Goal: Task Accomplishment & Management: Use online tool/utility

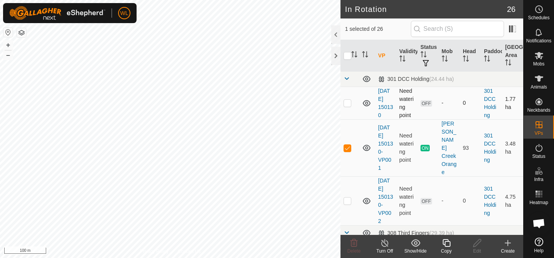
click at [348, 105] on p-checkbox at bounding box center [348, 103] width 8 height 6
checkbox input "true"
click at [350, 145] on p-checkbox at bounding box center [348, 148] width 8 height 6
checkbox input "false"
click at [446, 244] on icon at bounding box center [447, 242] width 10 height 9
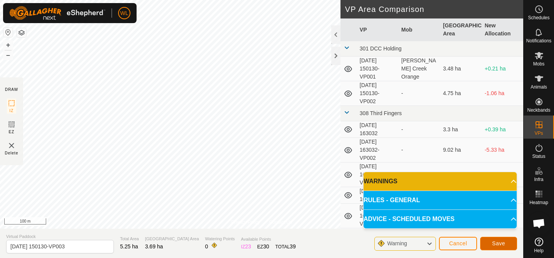
click at [498, 243] on span "Save" at bounding box center [498, 243] width 13 height 6
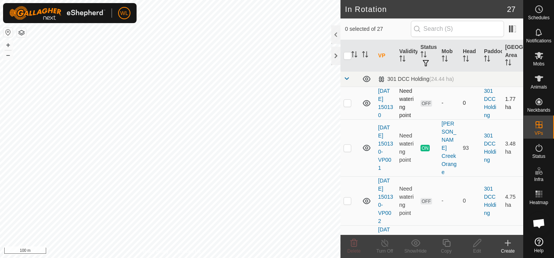
click at [352, 104] on td at bounding box center [350, 103] width 18 height 33
click at [348, 104] on p-checkbox at bounding box center [348, 103] width 8 height 6
checkbox input "false"
click at [348, 146] on p-checkbox at bounding box center [348, 148] width 8 height 6
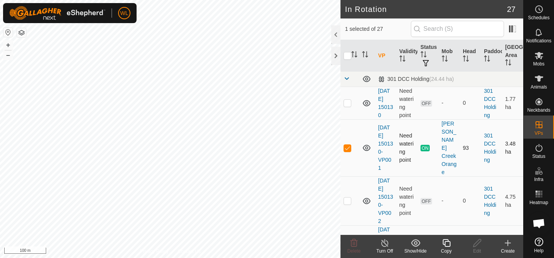
checkbox input "false"
click at [349, 197] on p-checkbox at bounding box center [348, 200] width 8 height 6
checkbox input "false"
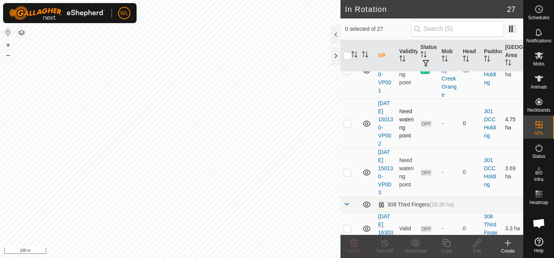
scroll to position [93, 0]
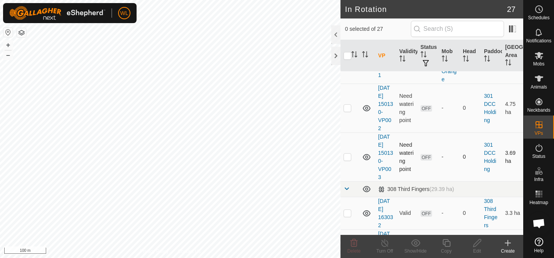
click at [344, 154] on p-checkbox at bounding box center [348, 157] width 8 height 6
checkbox input "true"
click at [447, 246] on icon at bounding box center [447, 243] width 8 height 8
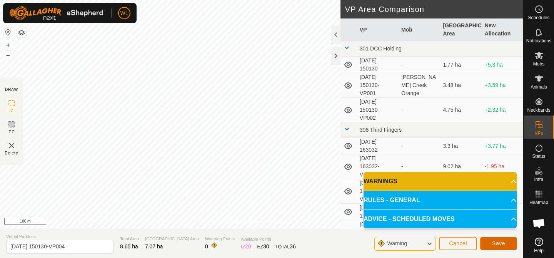
click at [494, 239] on button "Save" at bounding box center [498, 243] width 37 height 13
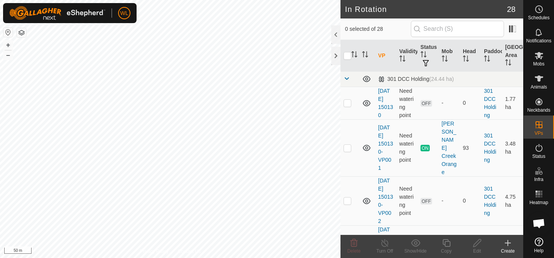
click at [505, 247] on div "Create" at bounding box center [508, 250] width 31 height 7
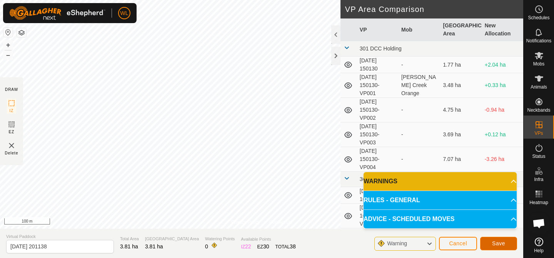
click at [497, 244] on span "Save" at bounding box center [498, 243] width 13 height 6
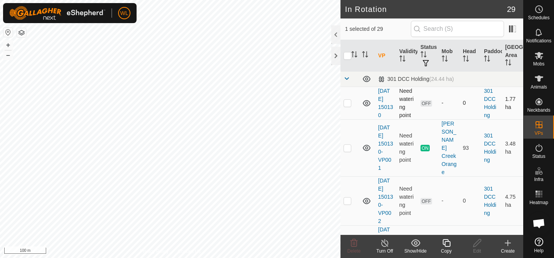
checkbox input "false"
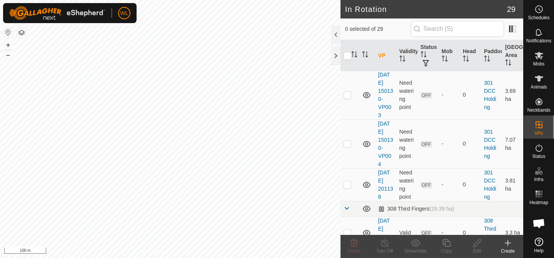
scroll to position [156, 0]
click at [346, 170] on td at bounding box center [350, 183] width 18 height 33
click at [350, 244] on icon at bounding box center [353, 242] width 9 height 9
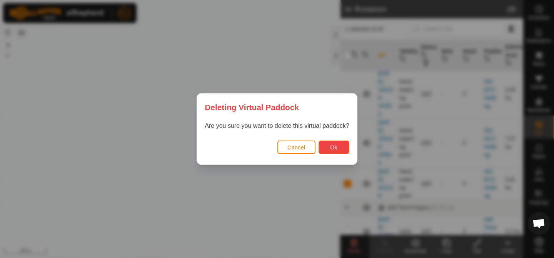
click at [332, 146] on span "Ok" at bounding box center [333, 147] width 7 height 6
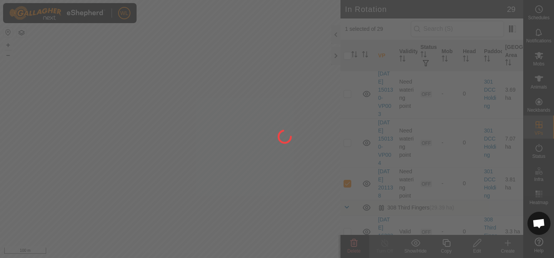
checkbox input "false"
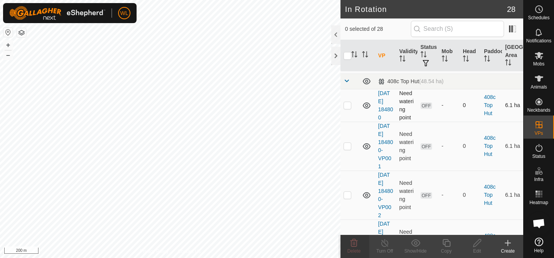
scroll to position [625, 0]
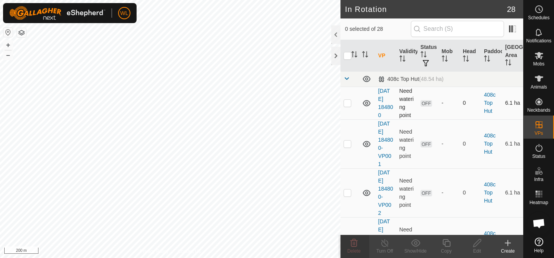
click at [349, 100] on p-checkbox at bounding box center [348, 103] width 8 height 6
checkbox input "true"
click at [347, 140] on p-checkbox at bounding box center [348, 143] width 8 height 6
checkbox input "true"
click at [349, 100] on p-checkbox at bounding box center [348, 103] width 8 height 6
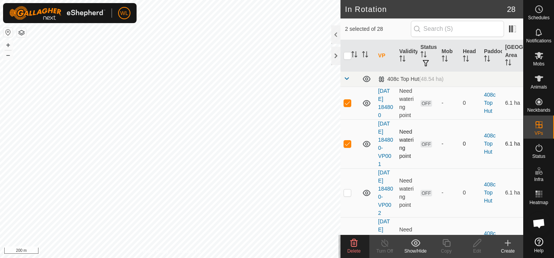
checkbox input "false"
click at [353, 135] on td at bounding box center [350, 143] width 18 height 49
checkbox input "false"
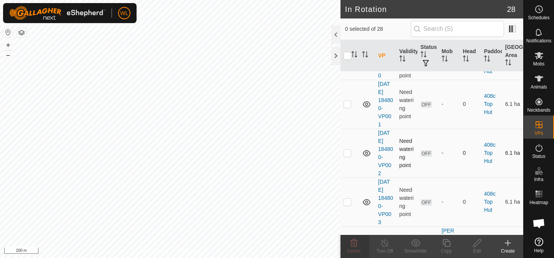
click at [350, 150] on p-checkbox at bounding box center [348, 153] width 8 height 6
checkbox input "false"
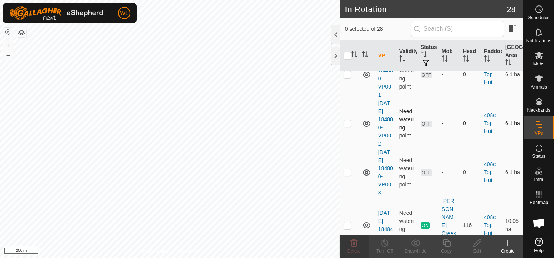
scroll to position [700, 0]
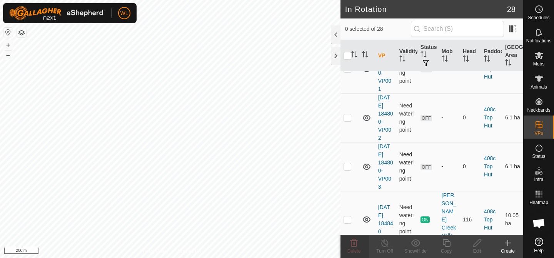
click at [346, 163] on p-checkbox at bounding box center [348, 166] width 8 height 6
checkbox input "false"
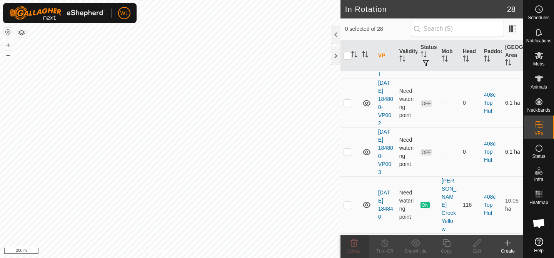
scroll to position [732, 0]
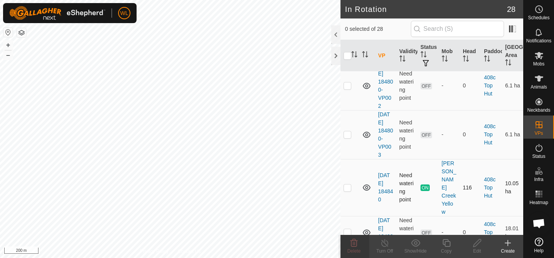
click at [346, 184] on p-checkbox at bounding box center [348, 187] width 8 height 6
checkbox input "false"
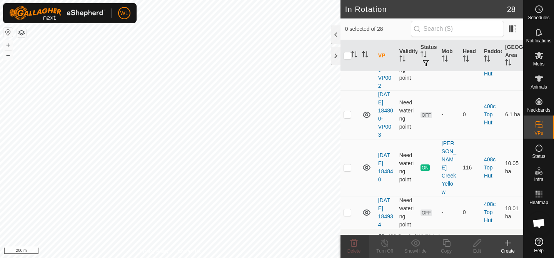
scroll to position [753, 0]
click at [347, 208] on p-checkbox at bounding box center [348, 211] width 8 height 6
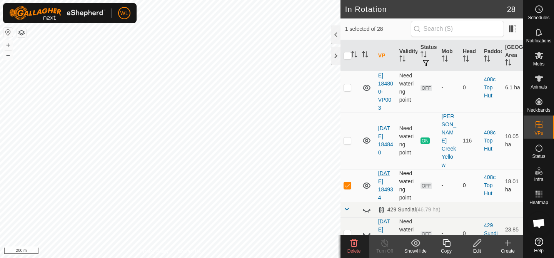
scroll to position [783, 0]
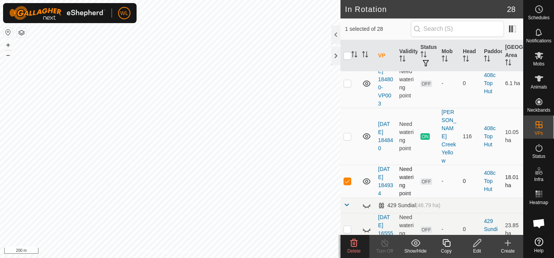
click at [348, 178] on p-checkbox at bounding box center [348, 181] width 8 height 6
checkbox input "false"
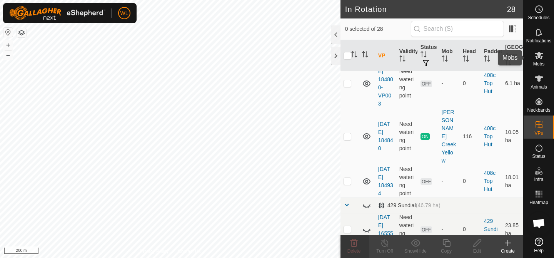
click at [538, 62] on span "Mobs" at bounding box center [538, 64] width 11 height 5
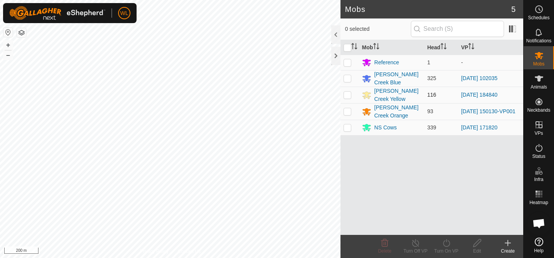
click at [348, 93] on p-checkbox at bounding box center [348, 95] width 8 height 6
checkbox input "true"
click at [449, 240] on icon at bounding box center [447, 242] width 10 height 9
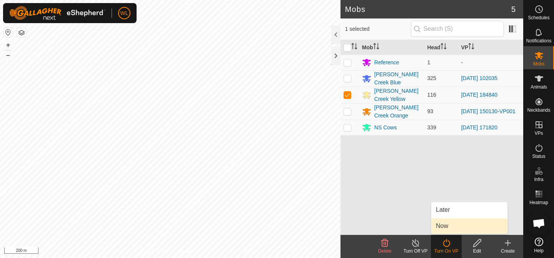
click at [446, 221] on link "Now" at bounding box center [469, 225] width 76 height 15
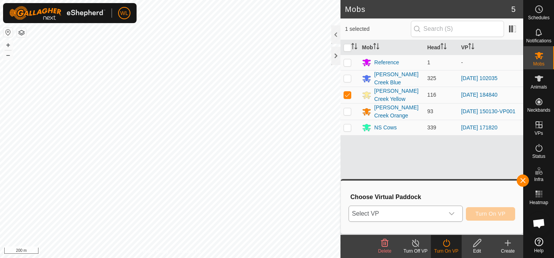
click at [450, 211] on icon "dropdown trigger" at bounding box center [452, 214] width 6 height 6
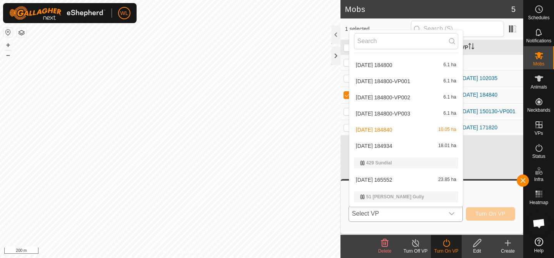
scroll to position [277, 0]
click at [385, 141] on li "[DATE] 184934 18.01 ha" at bounding box center [406, 144] width 114 height 15
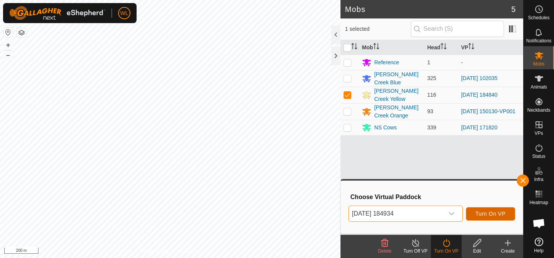
click at [481, 216] on span "Turn On VP" at bounding box center [491, 214] width 30 height 6
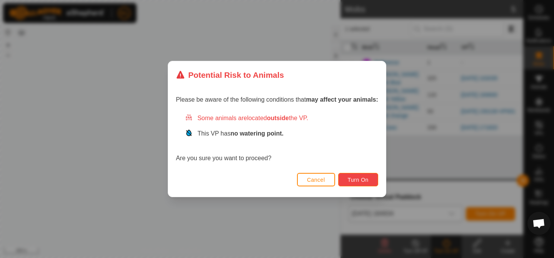
click at [362, 183] on button "Turn On" at bounding box center [358, 179] width 40 height 13
